Goal: Information Seeking & Learning: Find specific fact

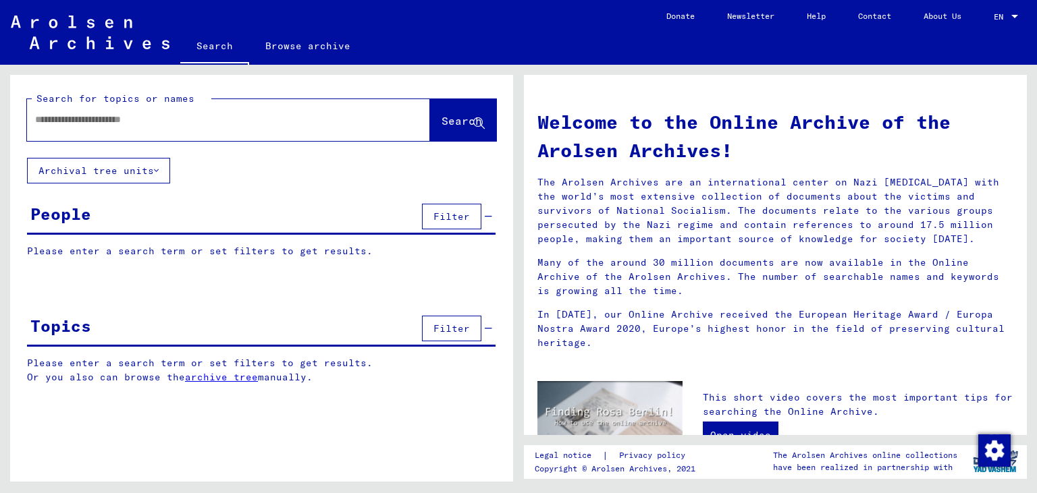
click at [219, 120] on input "text" at bounding box center [212, 120] width 354 height 14
type input "**********"
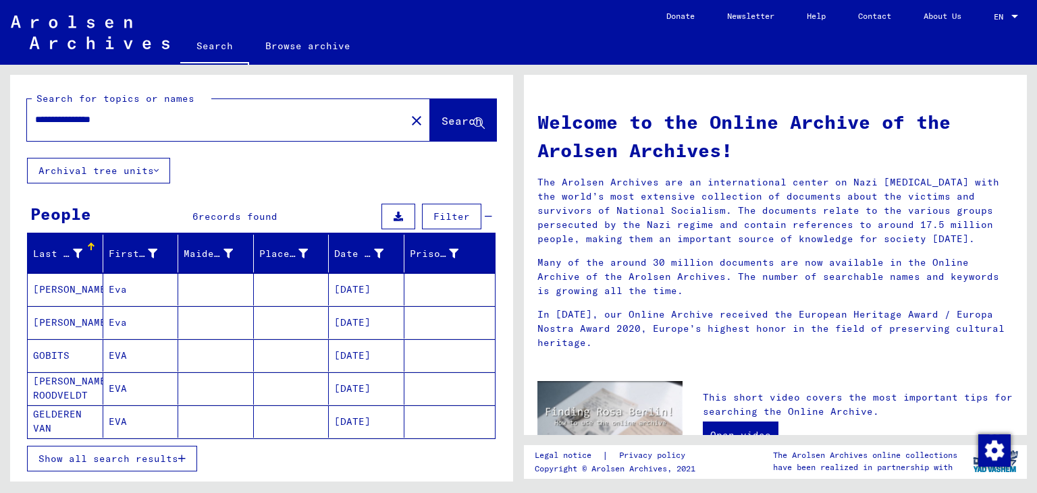
click at [366, 321] on mat-cell "[DATE]" at bounding box center [367, 322] width 76 height 32
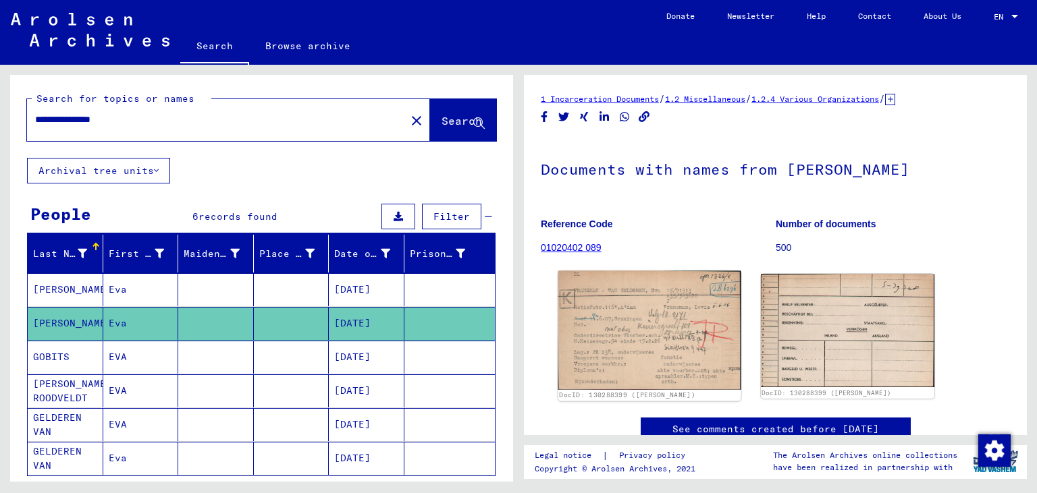
click at [672, 315] on img at bounding box center [649, 330] width 182 height 119
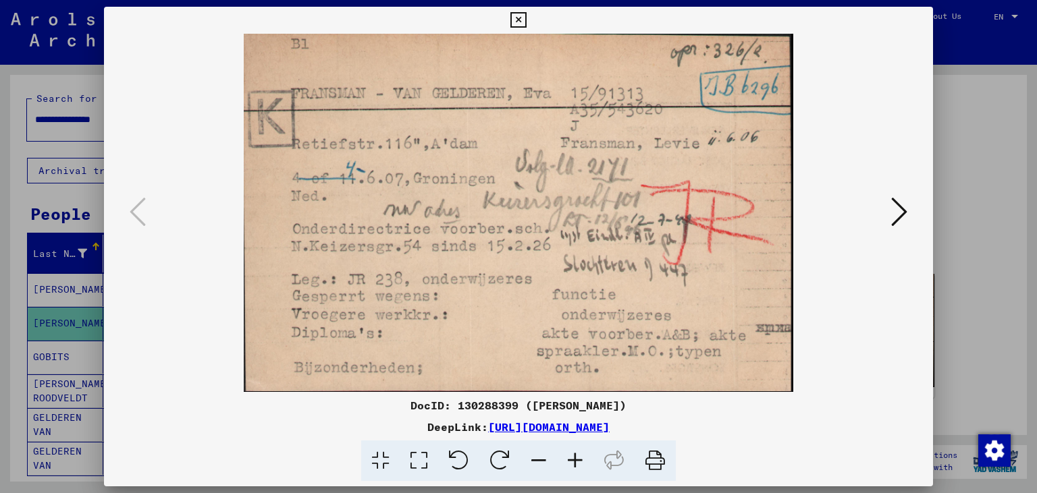
click at [900, 216] on icon at bounding box center [899, 212] width 16 height 32
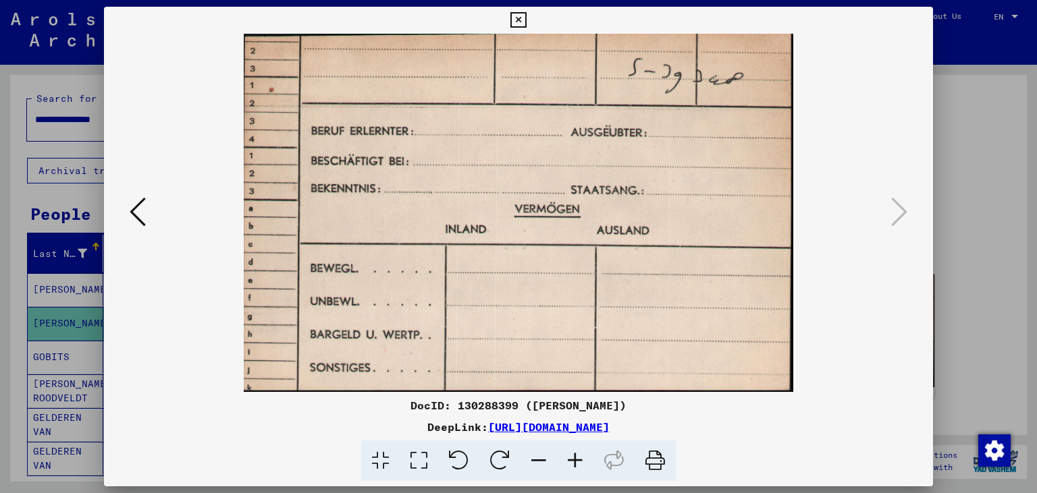
click at [136, 212] on icon at bounding box center [138, 212] width 16 height 32
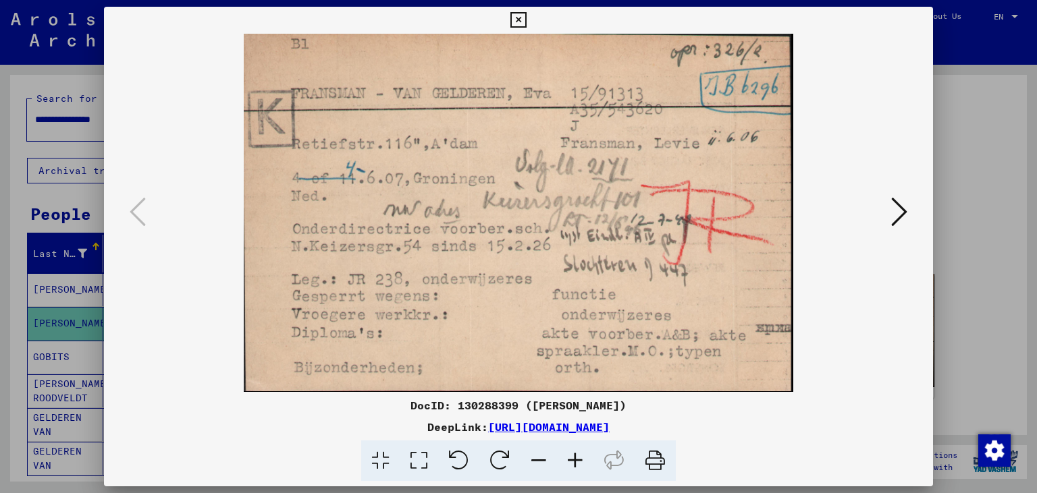
drag, startPoint x: 419, startPoint y: 404, endPoint x: 685, endPoint y: 402, distance: 266.6
click at [685, 402] on div "DocID: 130288399 ([PERSON_NAME])" at bounding box center [519, 406] width 830 height 16
copy div "130288399 ([PERSON_NAME])"
